Goal: Task Accomplishment & Management: Use online tool/utility

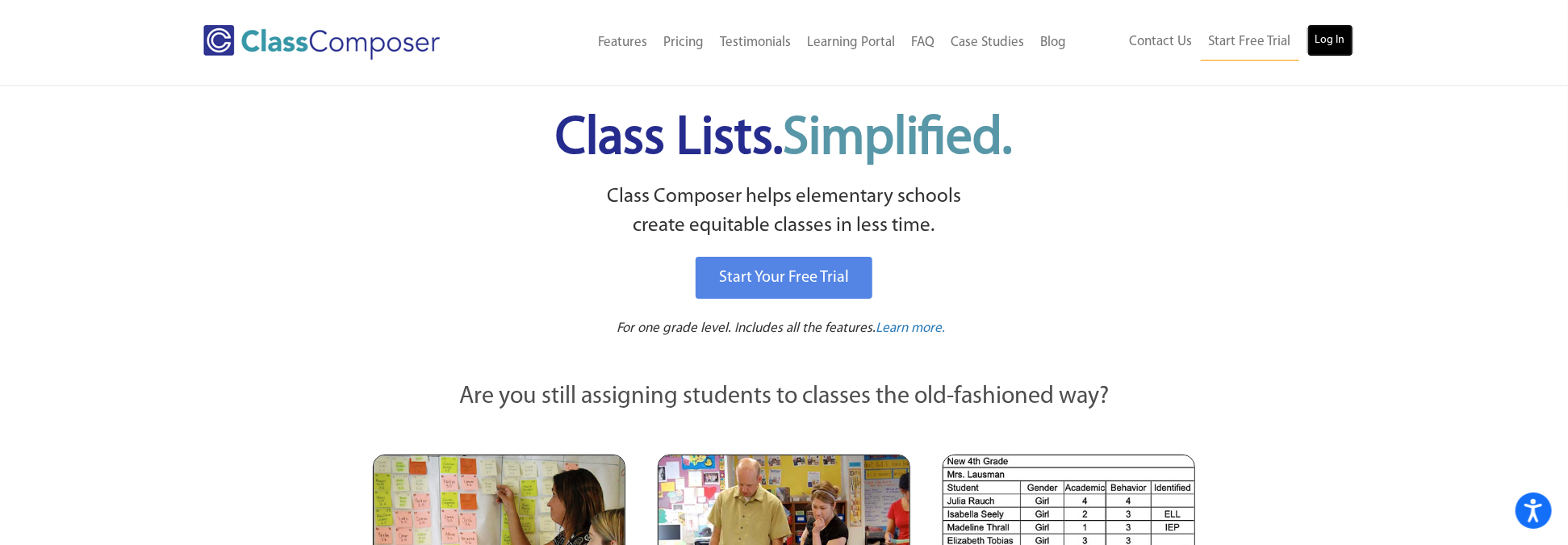
click at [1346, 44] on link "Log In" at bounding box center [1331, 40] width 46 height 33
click at [1326, 33] on link "Log In" at bounding box center [1331, 40] width 46 height 33
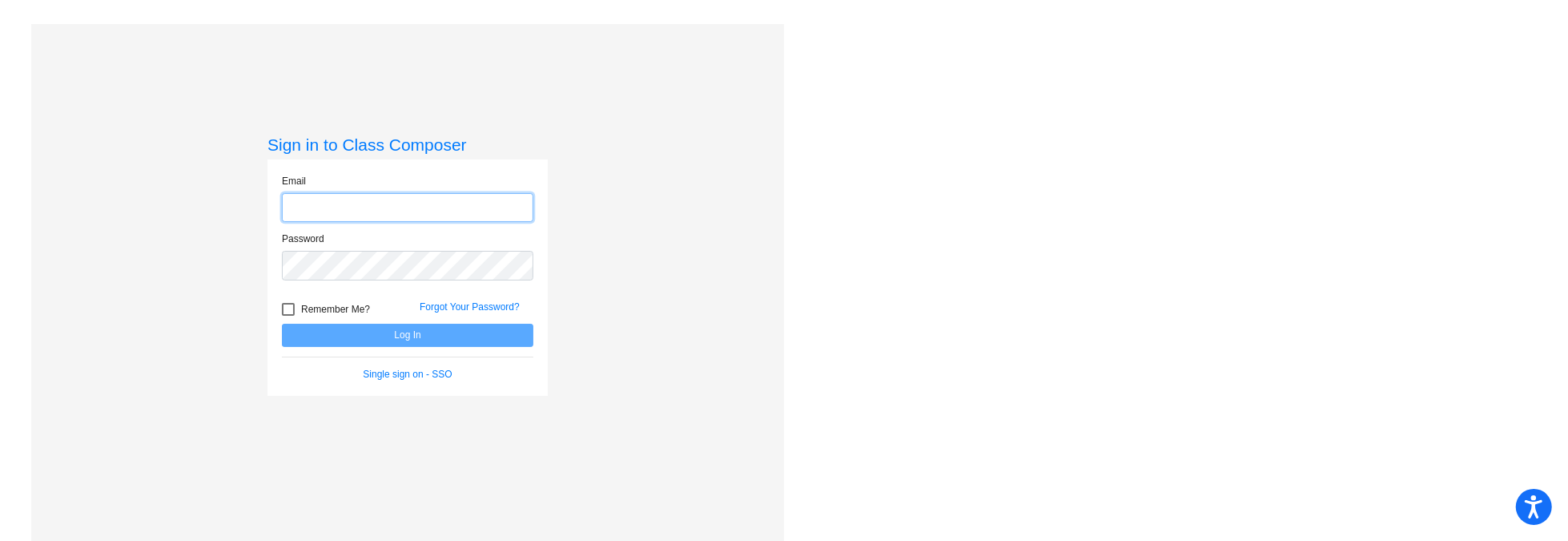
type input "[EMAIL_ADDRESS][DOMAIN_NAME]"
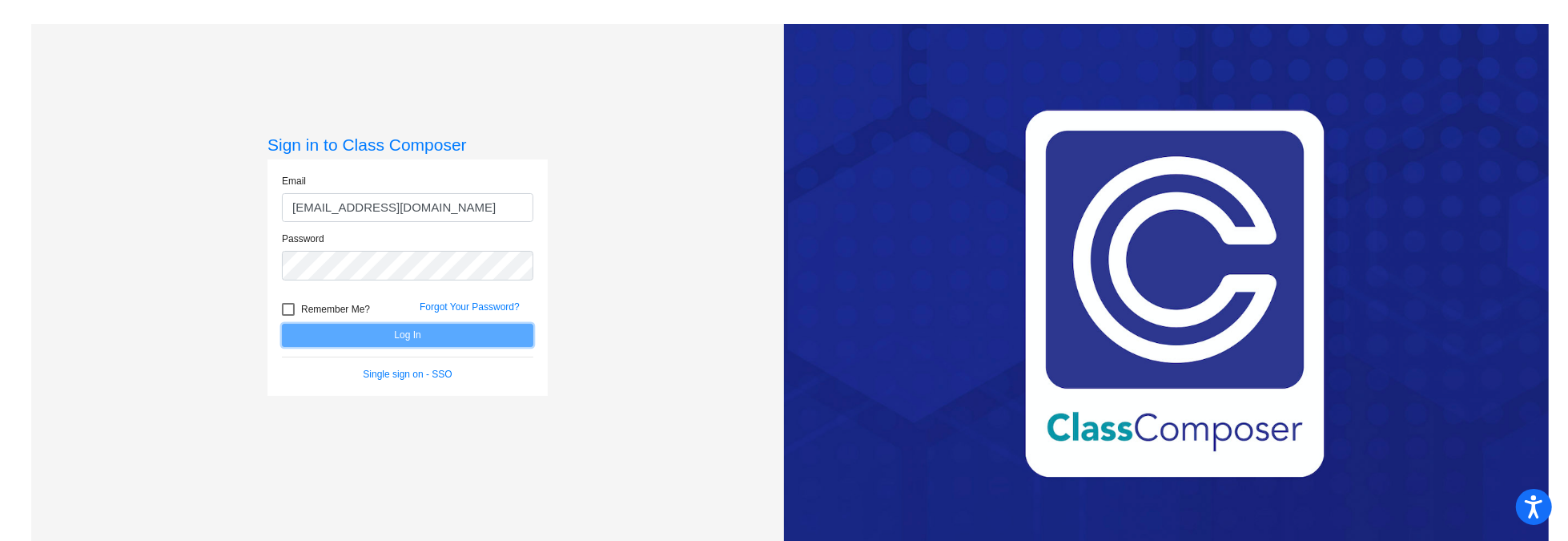
click at [471, 334] on button "Log In" at bounding box center [408, 334] width 252 height 23
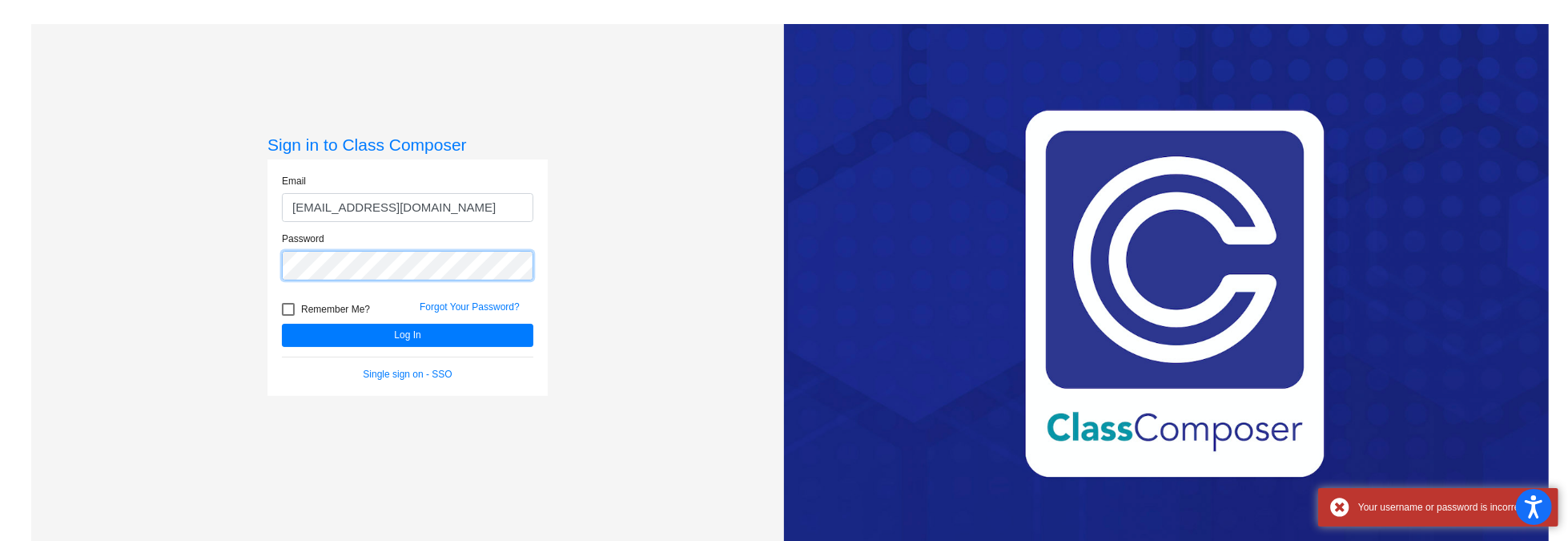
click at [247, 258] on div "Sign in to Class Composer Email jsanner@k12.wv.us Password Remember Me? Forgot …" at bounding box center [408, 294] width 753 height 541
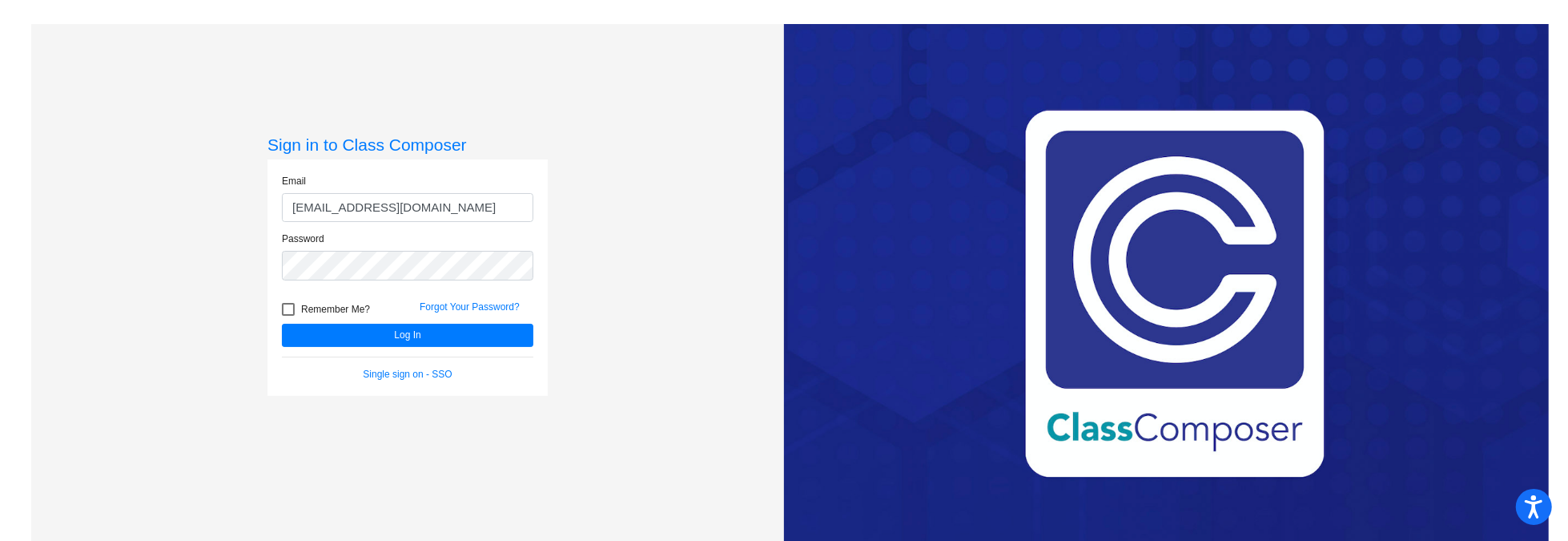
click at [276, 334] on div "Log In" at bounding box center [407, 334] width 276 height 23
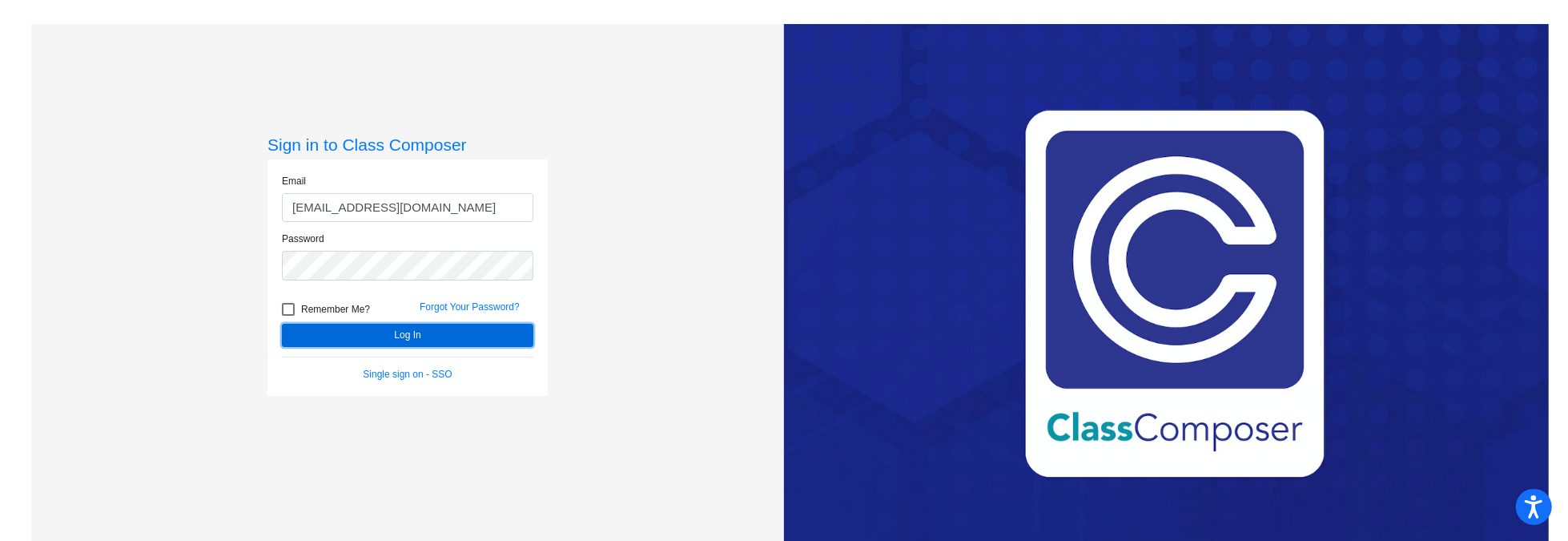
click at [296, 334] on button "Log In" at bounding box center [408, 334] width 252 height 23
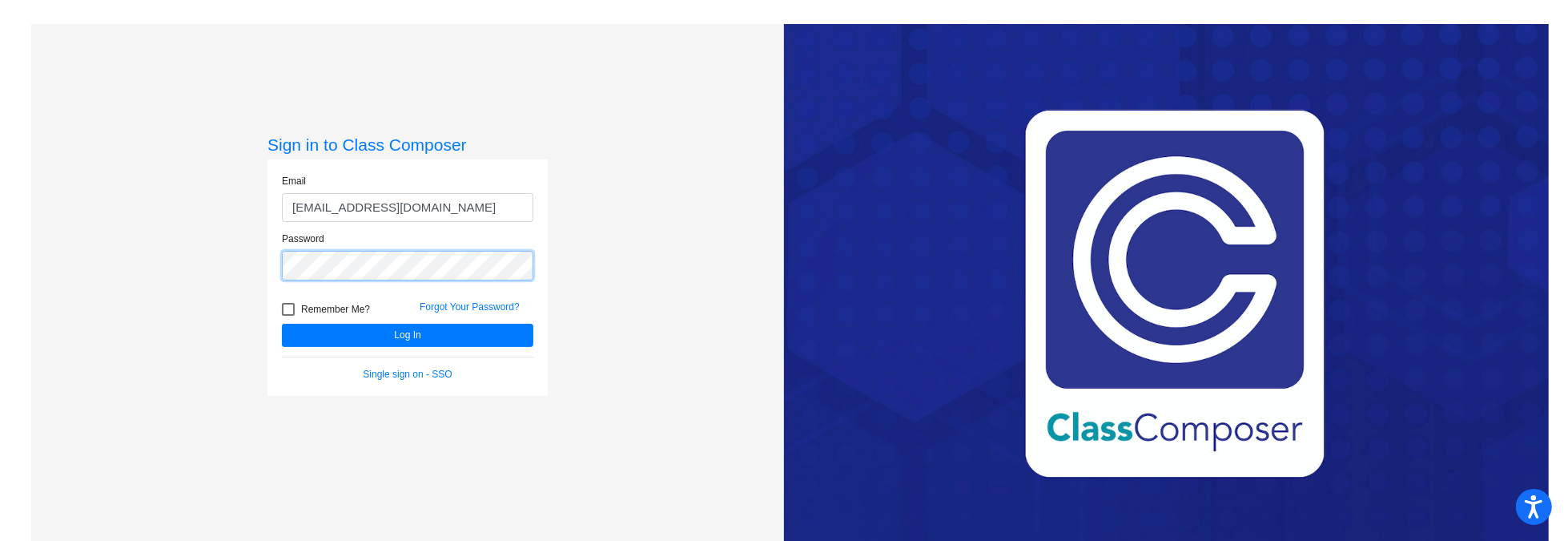
click at [186, 270] on div "Sign in to Class Composer Email jsanner@k12.wv.us Password Remember Me? Forgot …" at bounding box center [408, 294] width 753 height 541
click at [282, 323] on button "Log In" at bounding box center [408, 334] width 252 height 23
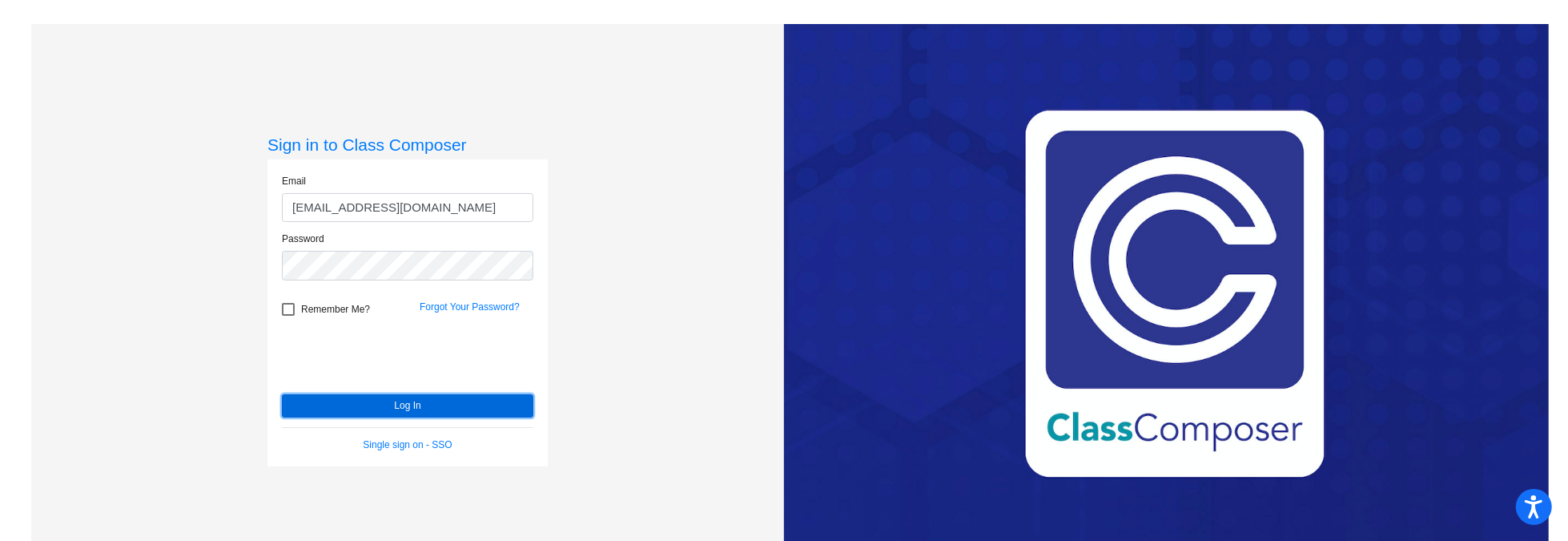
click at [413, 399] on button "Log In" at bounding box center [408, 405] width 252 height 23
click at [360, 410] on button "Log In" at bounding box center [408, 405] width 252 height 23
click at [468, 305] on link "Forgot Your Password?" at bounding box center [469, 306] width 100 height 11
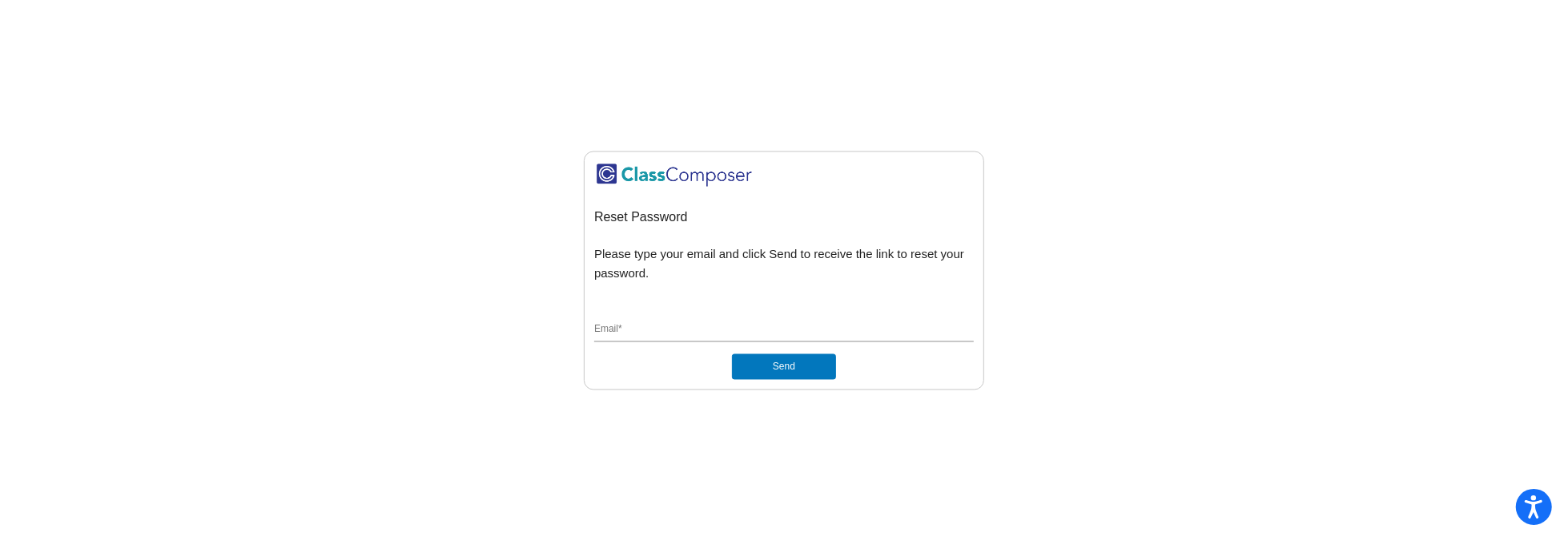
click at [660, 312] on div "Email *" at bounding box center [784, 327] width 380 height 31
click at [662, 324] on input "Email *" at bounding box center [784, 330] width 380 height 15
type input "megan.guida@k12.wv.us"
click at [762, 370] on button "Send" at bounding box center [784, 367] width 104 height 26
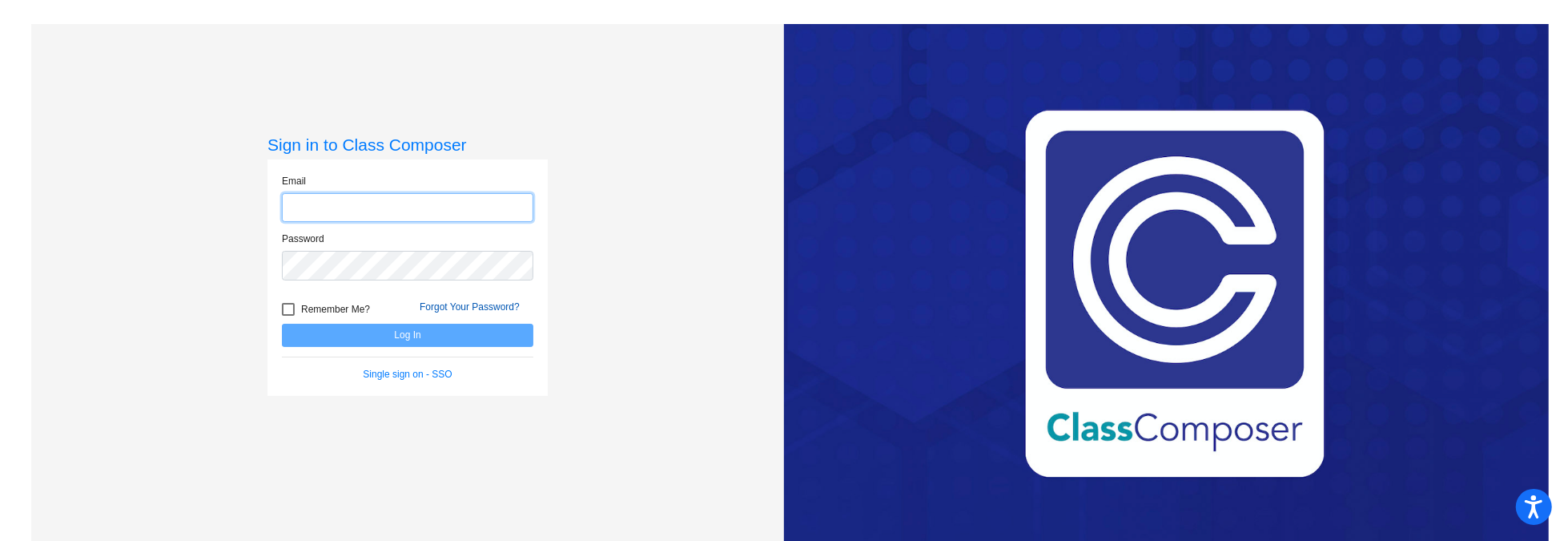
type input "jsanner@k12.wv.us"
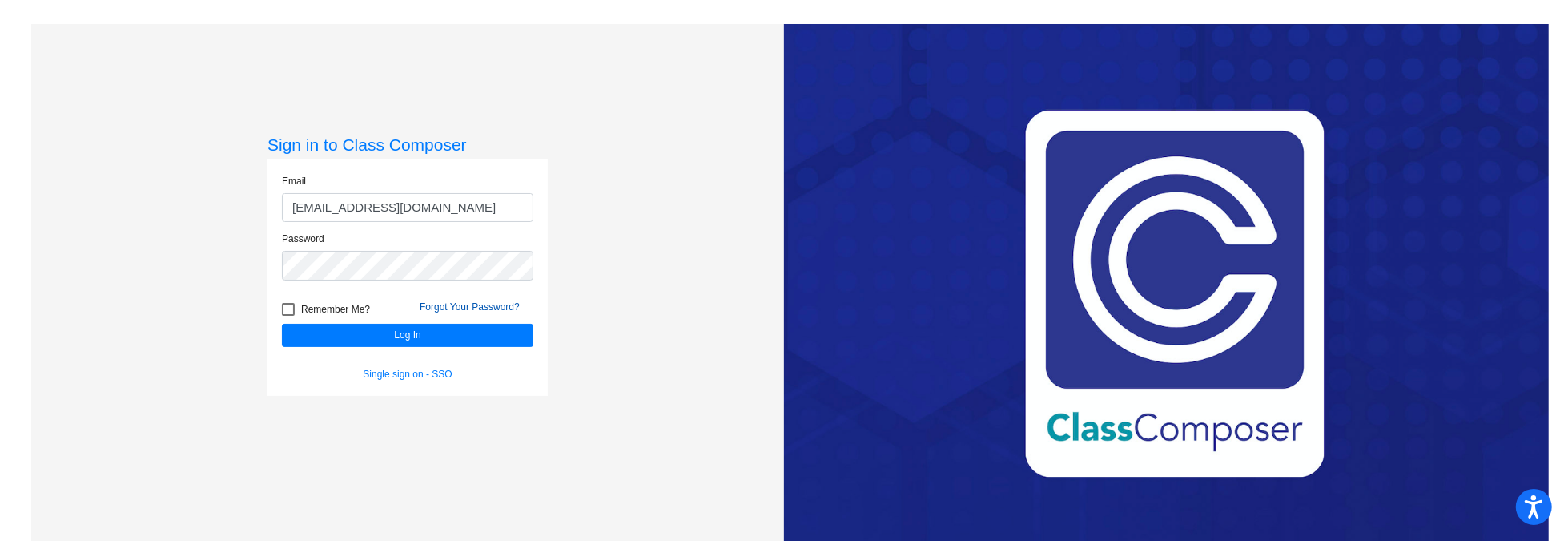
click at [442, 302] on link "Forgot Your Password?" at bounding box center [469, 306] width 100 height 11
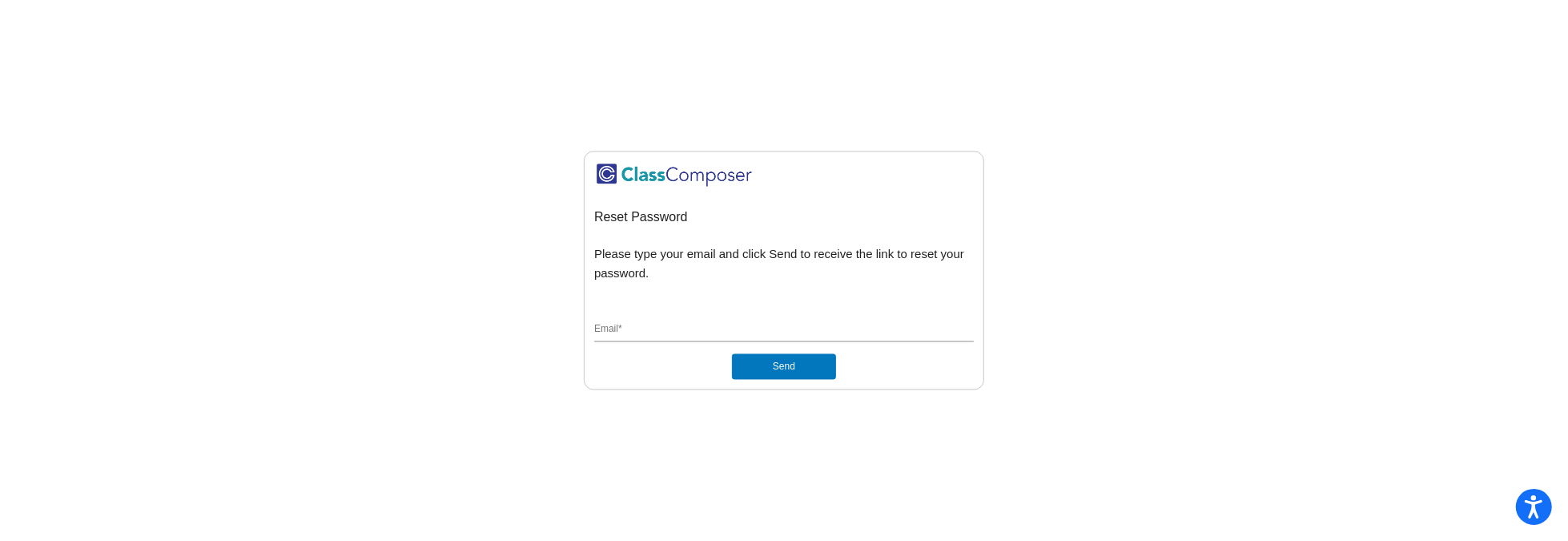
click at [602, 325] on input "Email *" at bounding box center [784, 330] width 380 height 15
type input "cenochs@k12.wv.us"
drag, startPoint x: 730, startPoint y: 332, endPoint x: 414, endPoint y: 325, distance: 316.1
click at [414, 325] on mat-sidenav-content "Reset Password Please type your email and click Send to receive the link to res…" at bounding box center [784, 270] width 1568 height 541
drag, startPoint x: 723, startPoint y: 330, endPoint x: 367, endPoint y: 362, distance: 357.4
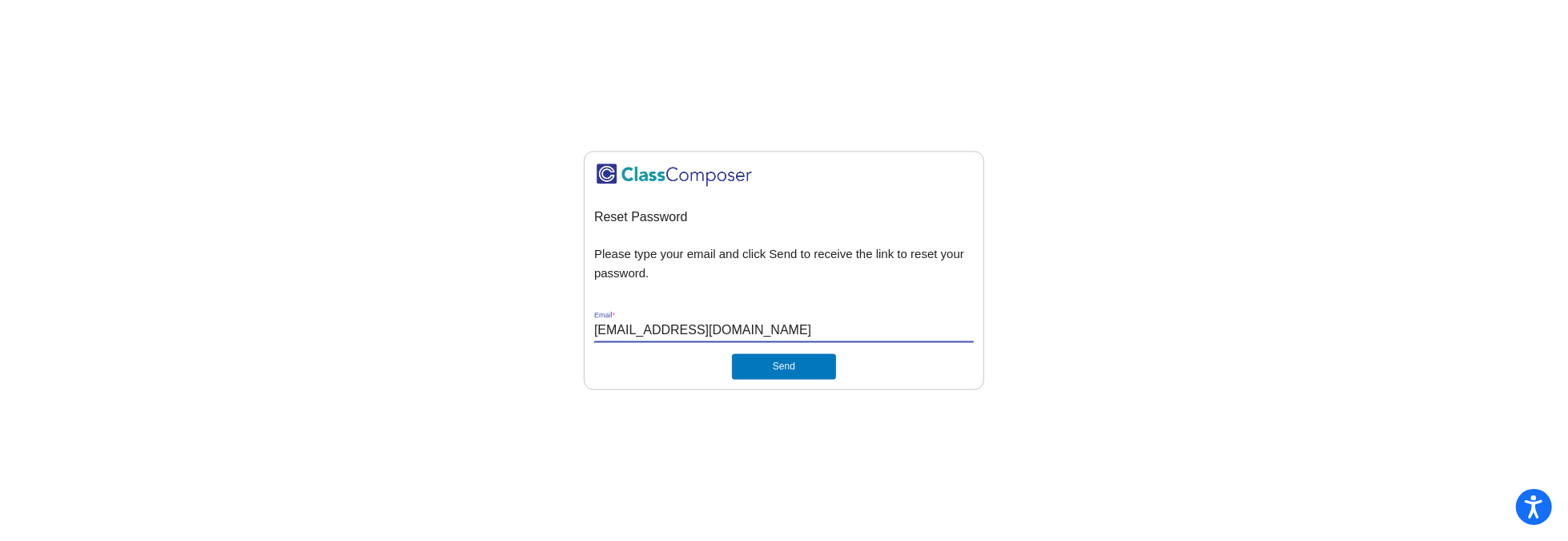
click at [368, 362] on mat-sidenav-content "Reset Password Please type your email and click Send to receive the link to res…" at bounding box center [784, 270] width 1568 height 541
type input "c"
click at [730, 328] on input "[EMAIL_ADDRESS][DOMAIN_NAME]" at bounding box center [784, 330] width 380 height 15
click at [731, 328] on input "[EMAIL_ADDRESS][DOMAIN_NAME]" at bounding box center [784, 330] width 380 height 15
type input "[EMAIL_ADDRESS][DOMAIN_NAME]"
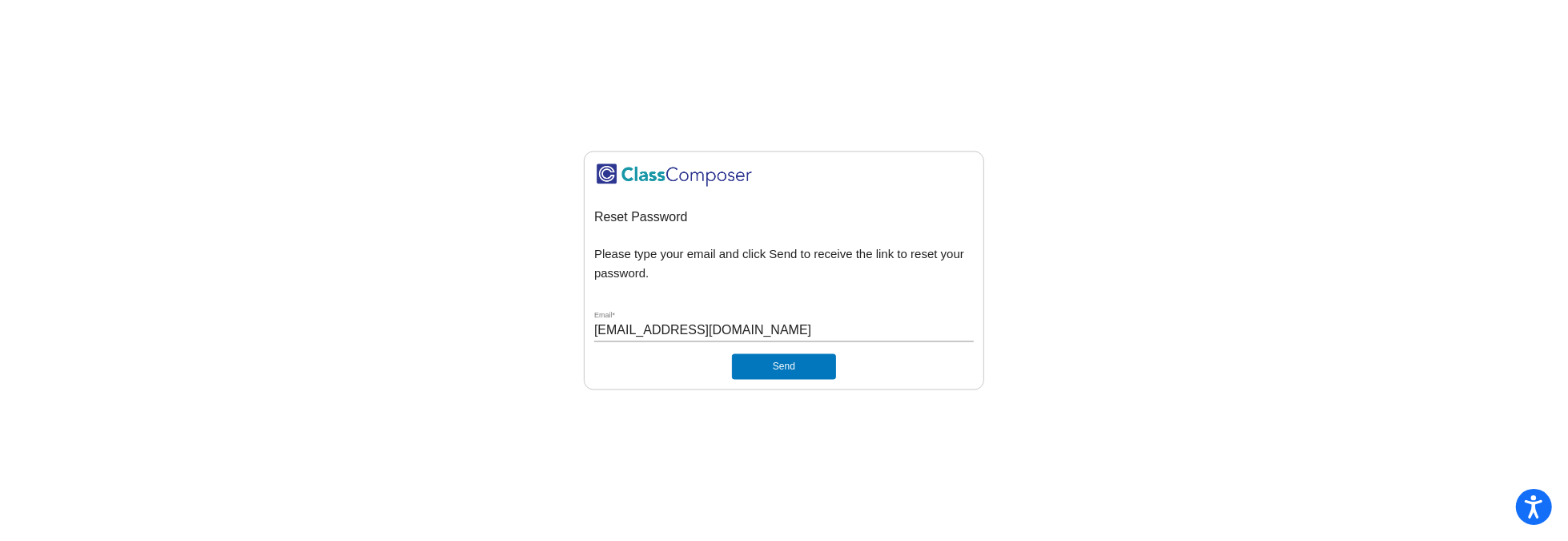
click at [591, 370] on div "Reset Password Please type your email and click Send to receive the link to res…" at bounding box center [783, 270] width 400 height 240
click at [774, 364] on button "Send" at bounding box center [784, 367] width 104 height 26
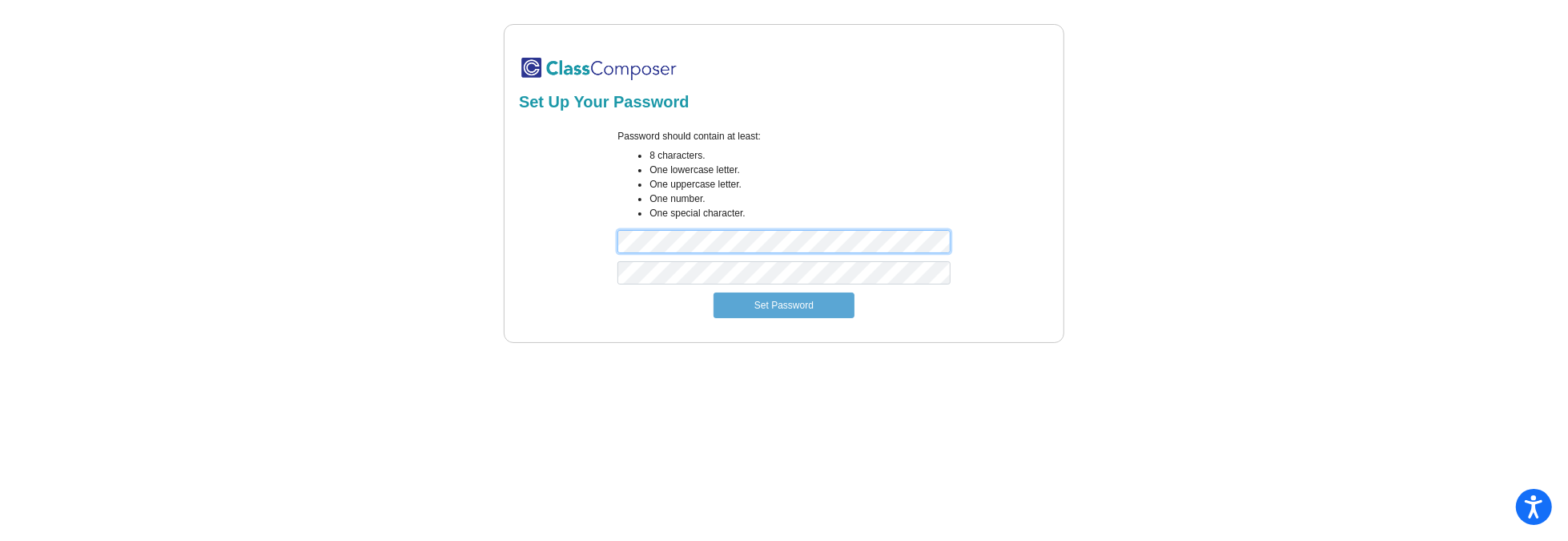
click at [505, 253] on div "Set Up Your Password Password should contain at least: 8 characters. One lowerc…" at bounding box center [784, 183] width 560 height 319
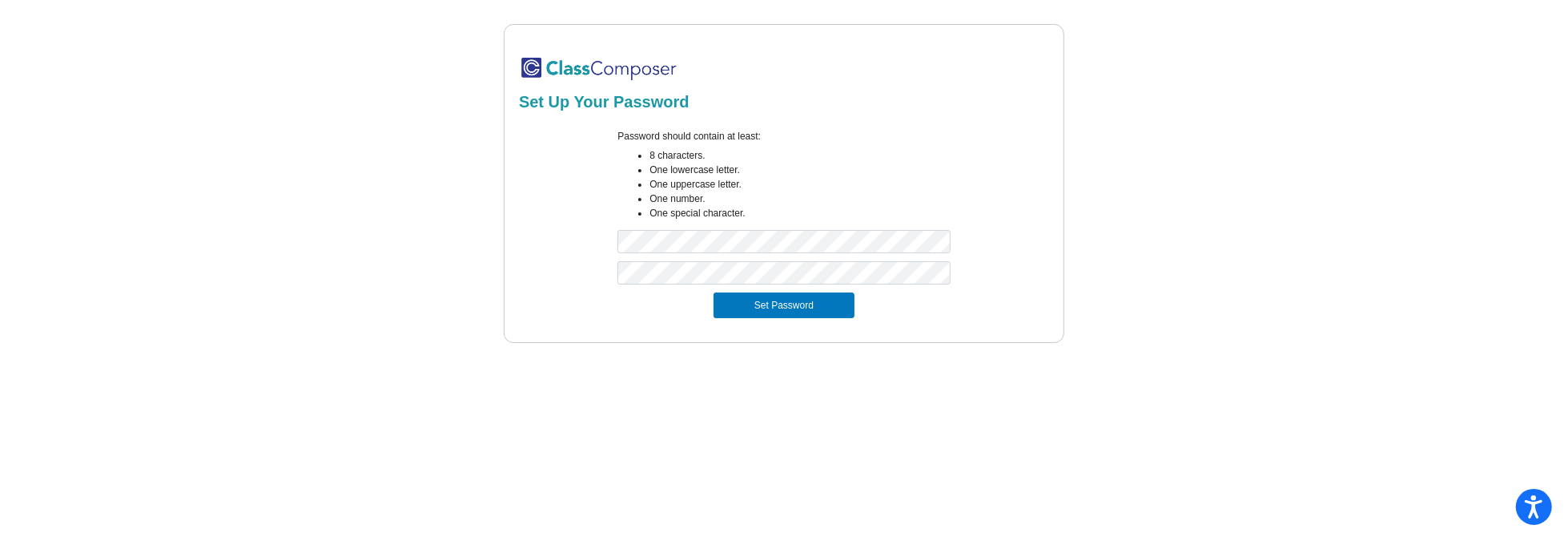
click at [634, 304] on div "Set Password" at bounding box center [784, 305] width 511 height 26
click at [747, 308] on button "Set Password" at bounding box center [784, 305] width 141 height 26
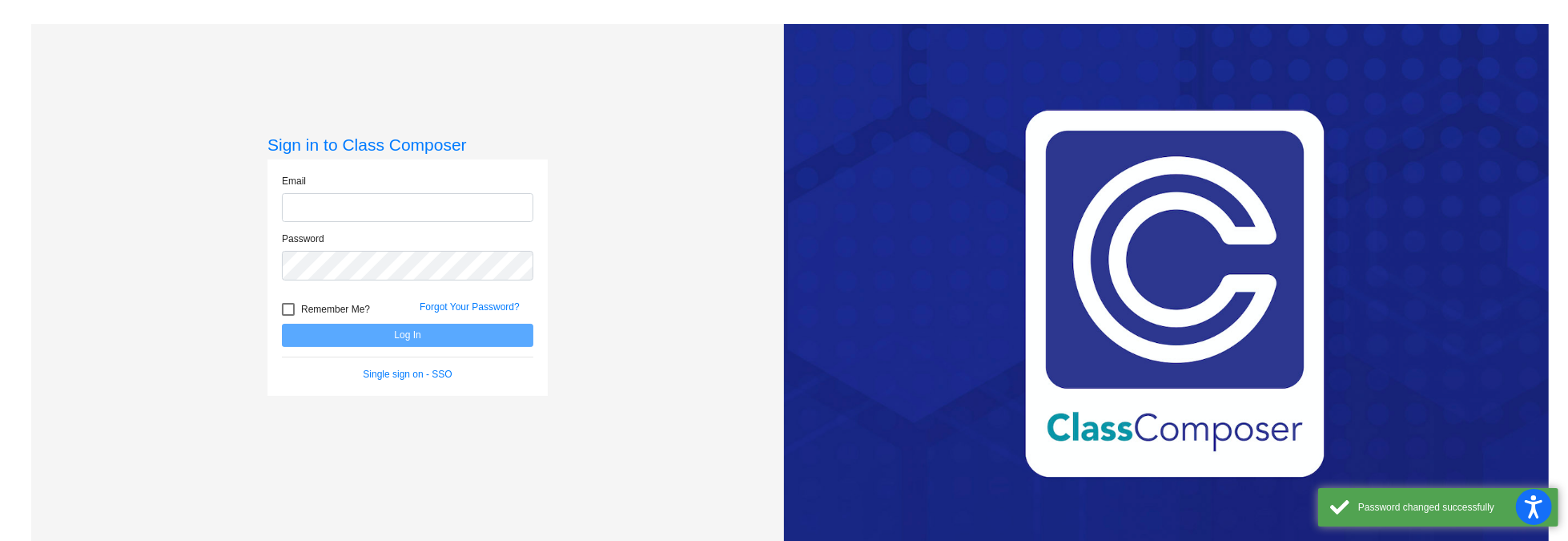
type input "[EMAIL_ADDRESS][DOMAIN_NAME]"
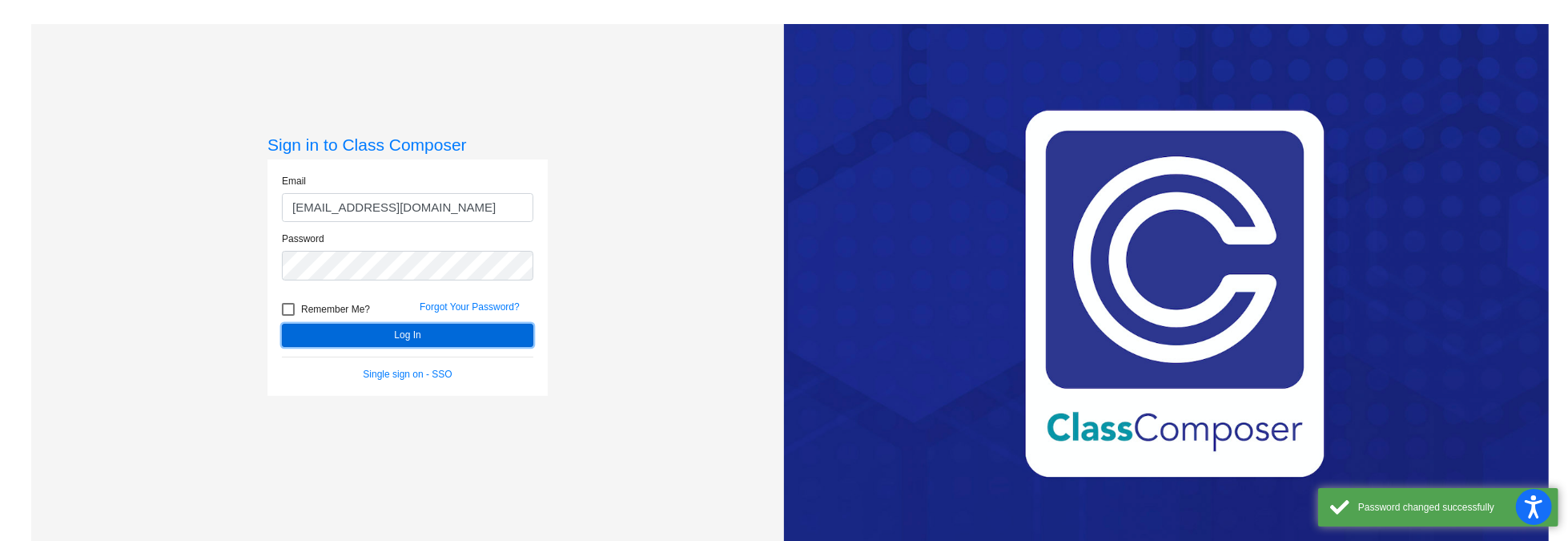
click at [438, 334] on button "Log In" at bounding box center [408, 334] width 252 height 23
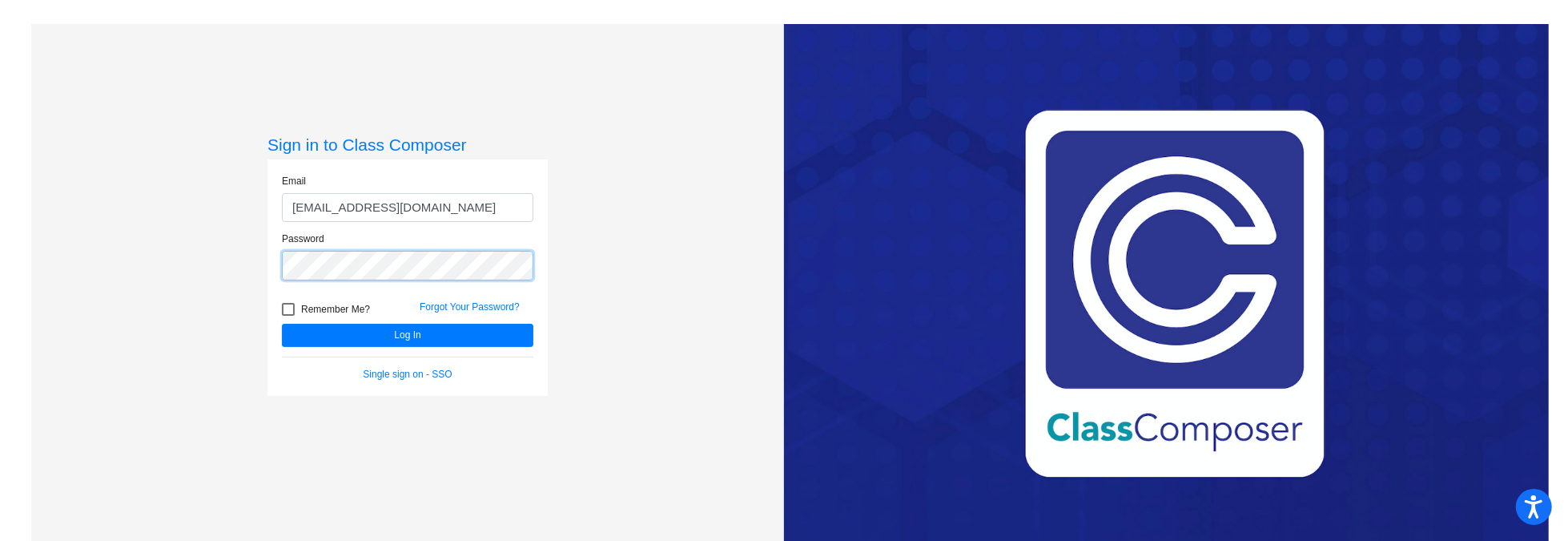
click at [124, 259] on div "Sign in to Class Composer Email [EMAIL_ADDRESS][DOMAIN_NAME] Password Remember …" at bounding box center [408, 294] width 753 height 541
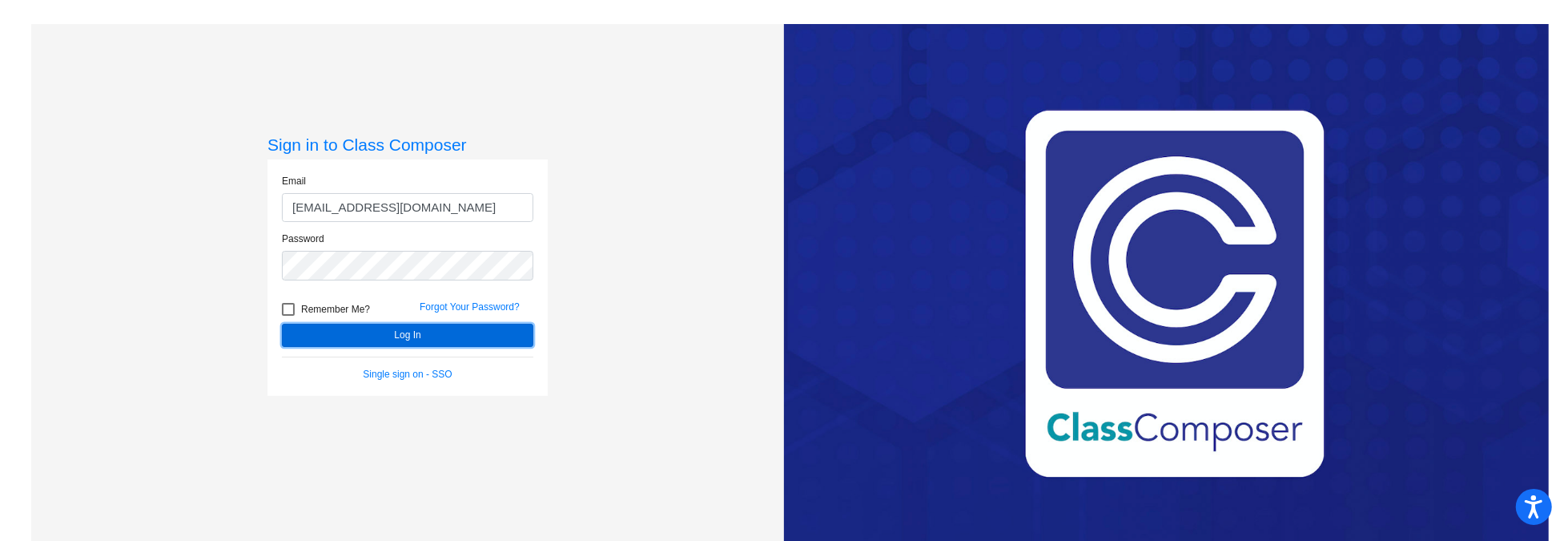
click at [296, 334] on button "Log In" at bounding box center [408, 334] width 252 height 23
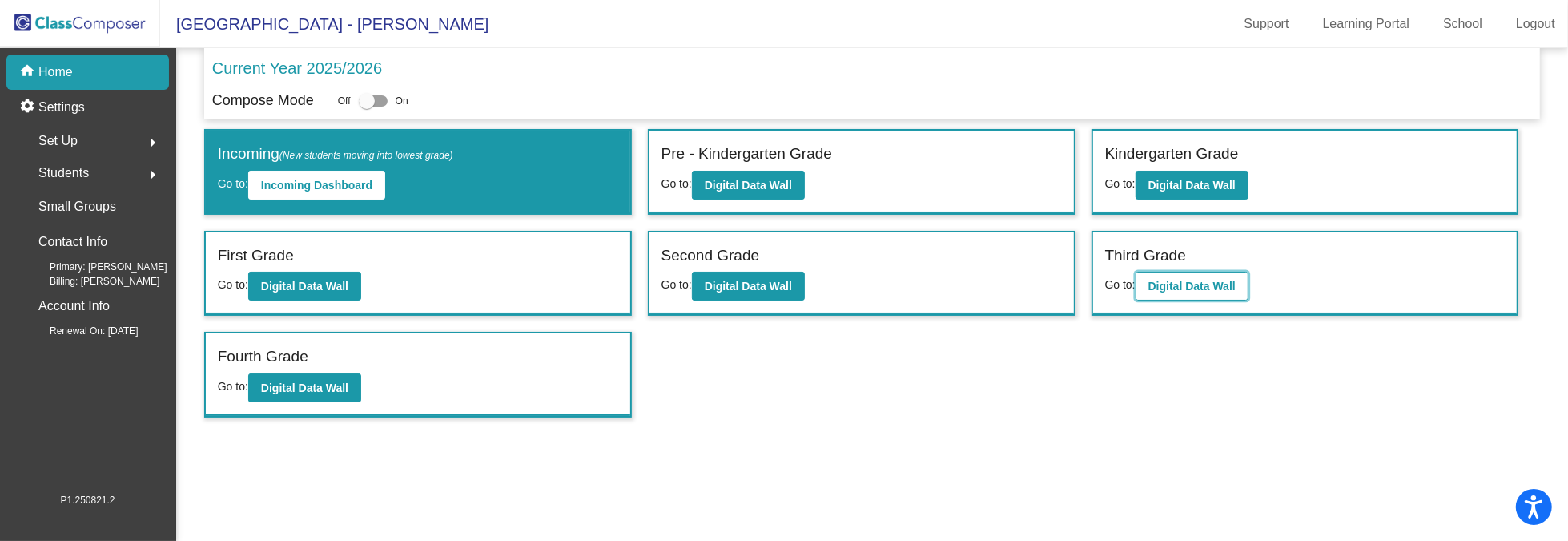
click at [1209, 286] on b "Digital Data Wall" at bounding box center [1192, 286] width 87 height 13
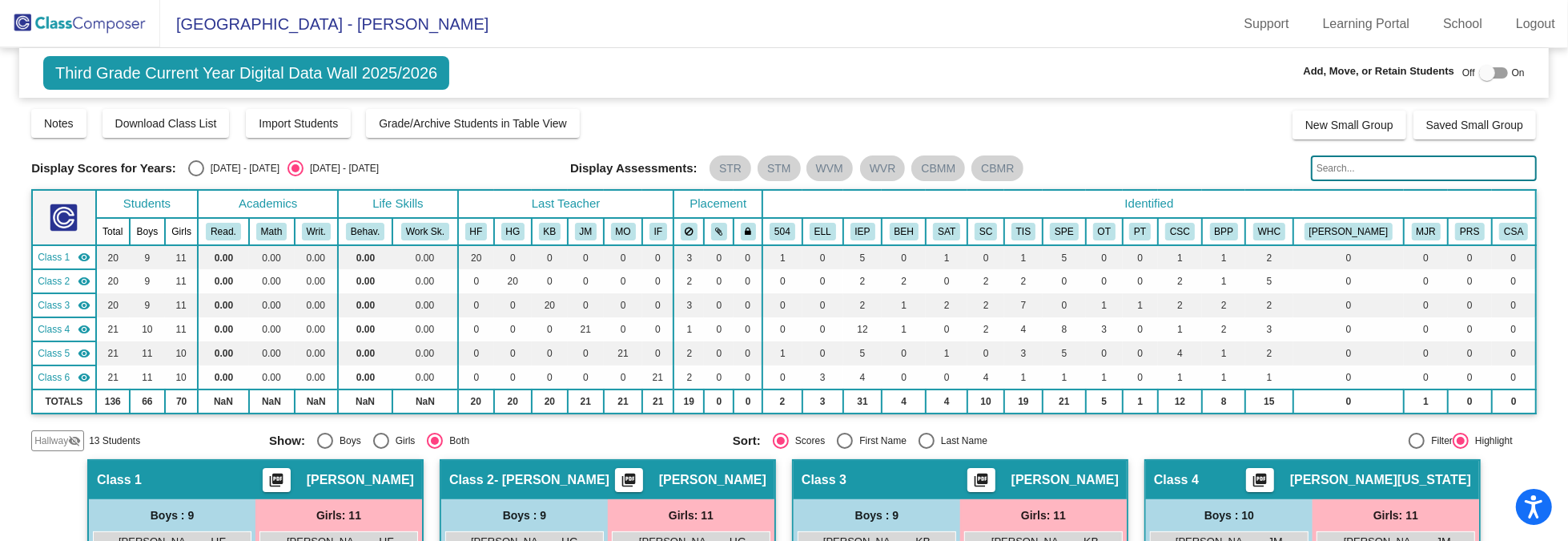
click at [1464, 167] on input "text" at bounding box center [1424, 168] width 226 height 26
click at [1453, 160] on input "text" at bounding box center [1424, 168] width 226 height 26
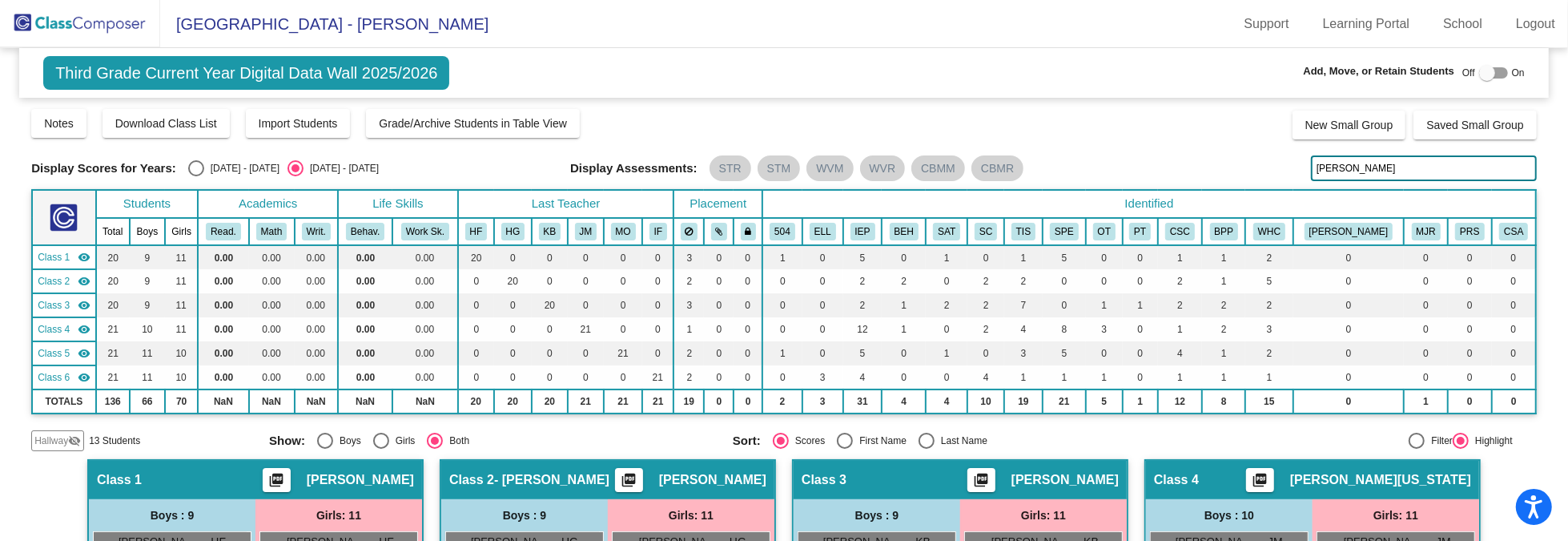
type input "[PERSON_NAME]"
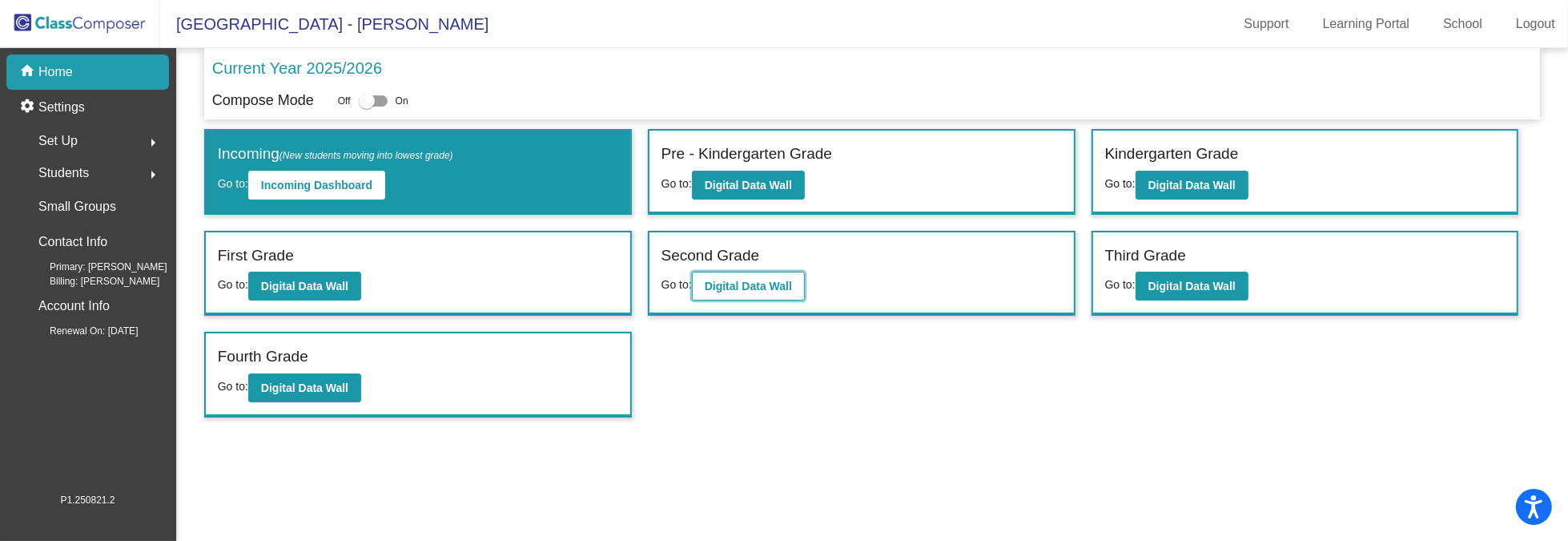
click at [737, 282] on b "Digital Data Wall" at bounding box center [748, 286] width 87 height 13
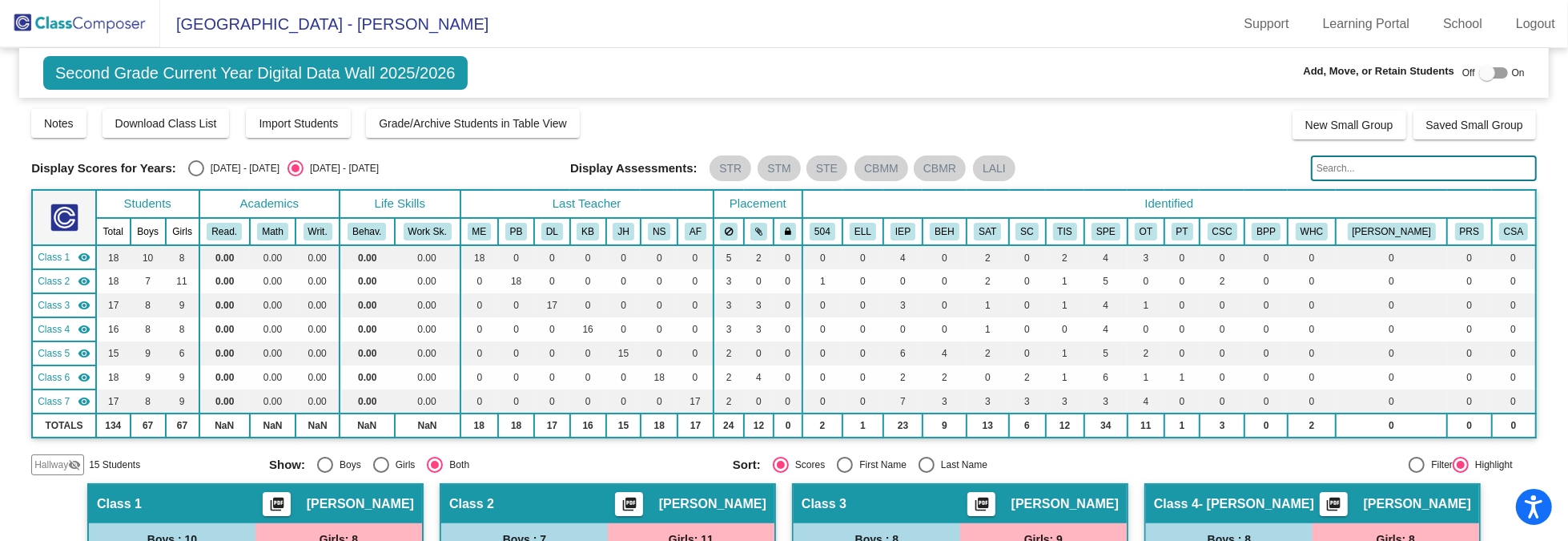
click at [1384, 166] on input "text" at bounding box center [1424, 168] width 226 height 26
type input "[PERSON_NAME]"
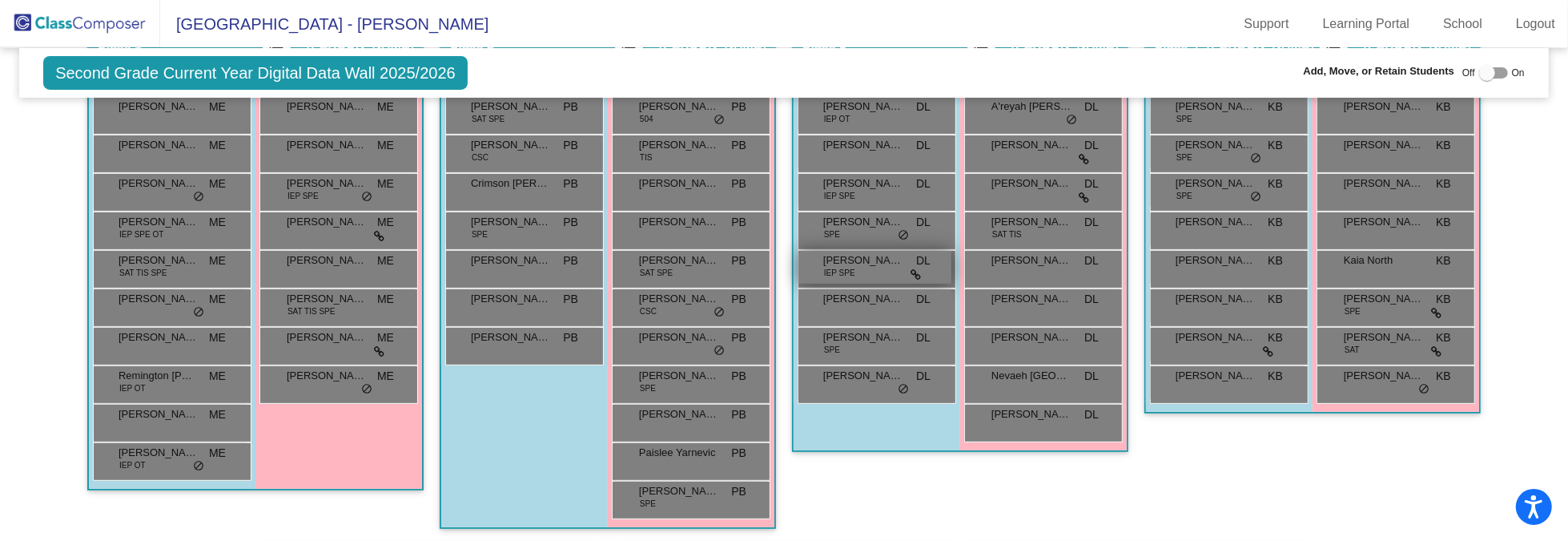
scroll to position [343, 0]
